Goal: Task Accomplishment & Management: Use online tool/utility

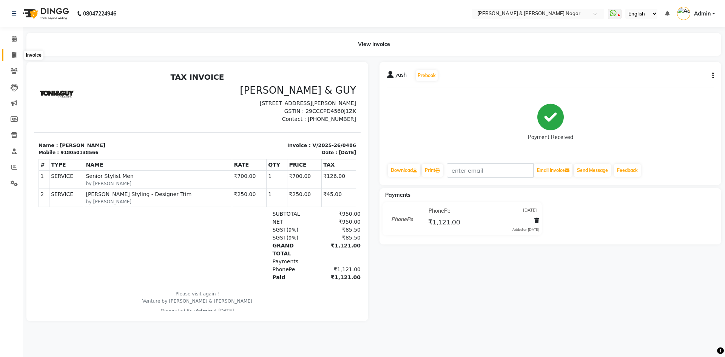
click at [12, 54] on icon at bounding box center [14, 55] width 4 height 6
select select "service"
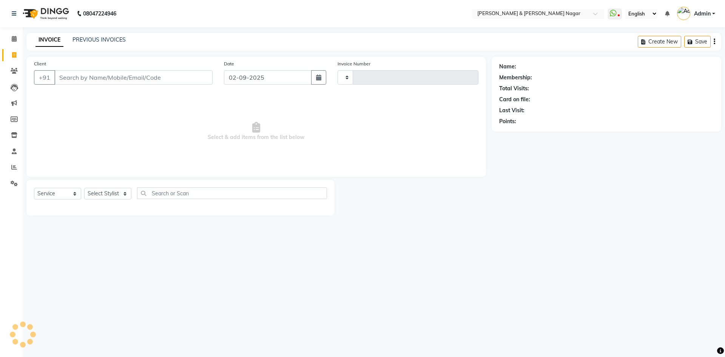
type input "0487"
select select "789"
select select "product"
